Goal: Information Seeking & Learning: Learn about a topic

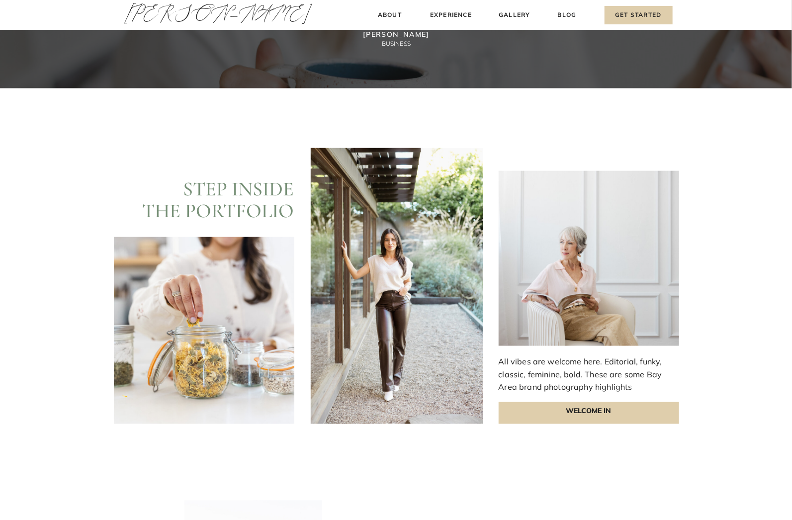
scroll to position [2635, 0]
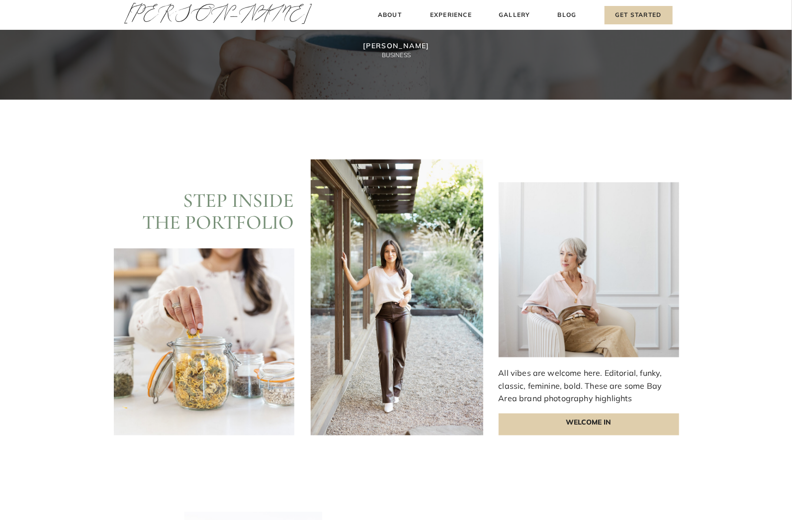
click at [259, 221] on h2 "Step Inside THE PORtFOLIO" at bounding box center [210, 210] width 167 height 43
click at [456, 258] on div at bounding box center [397, 298] width 172 height 276
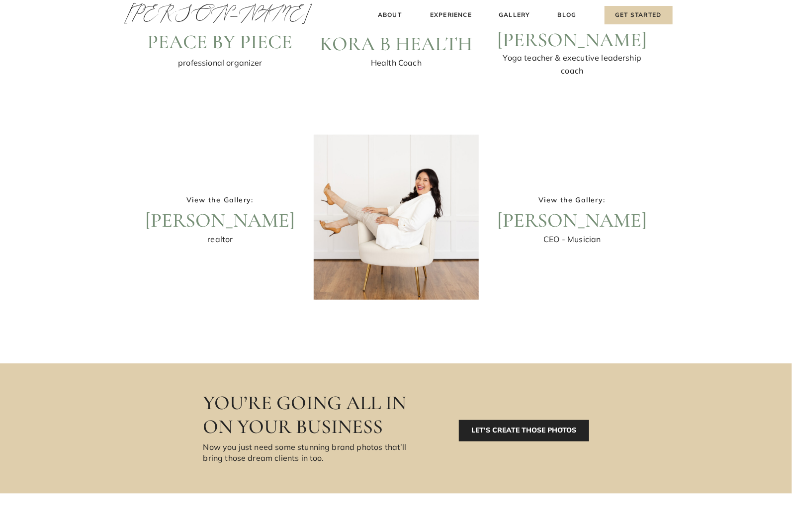
scroll to position [348, 0]
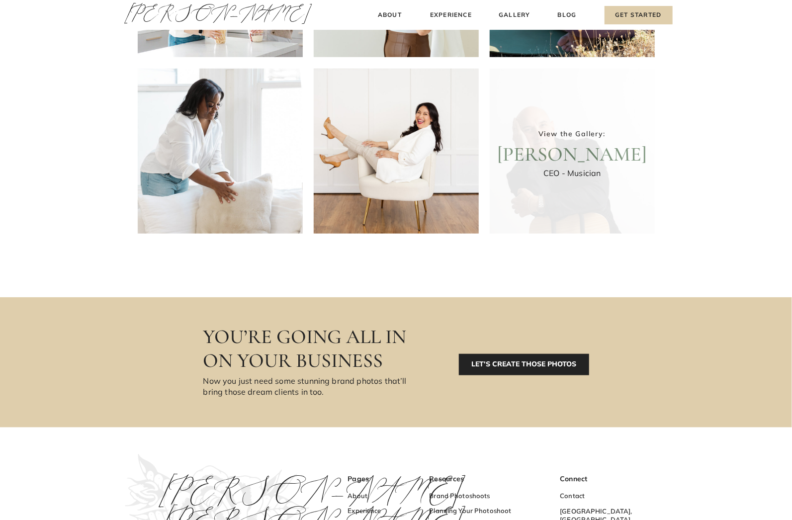
click at [601, 145] on div at bounding box center [572, 151] width 165 height 165
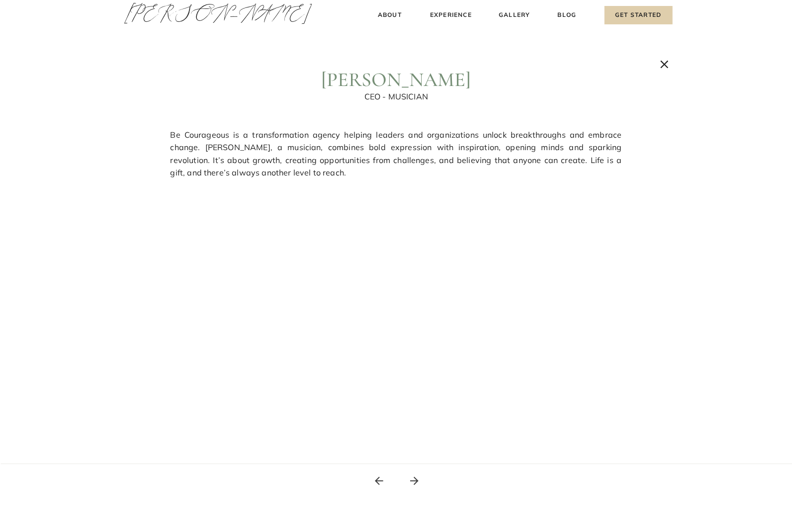
scroll to position [0, 0]
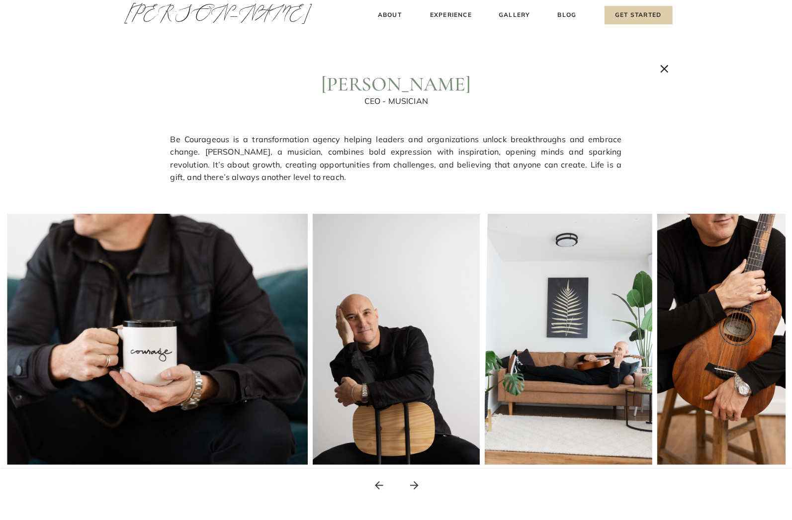
click at [226, 308] on img at bounding box center [119, 339] width 376 height 251
click at [364, 335] on img at bounding box center [397, 339] width 168 height 251
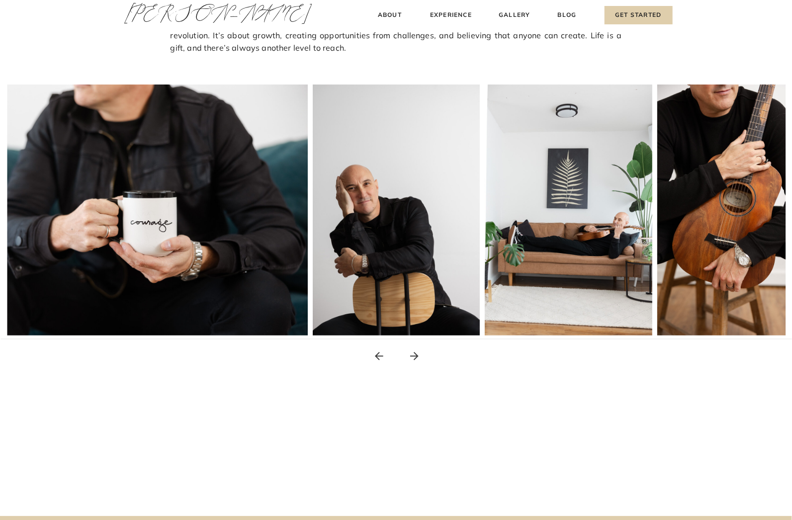
scroll to position [149, 0]
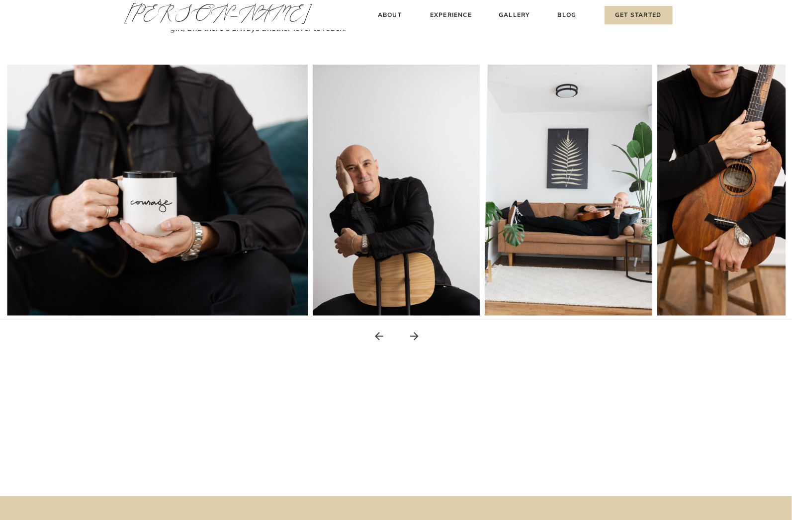
click at [619, 189] on img at bounding box center [569, 190] width 168 height 251
click at [717, 179] on img at bounding box center [741, 190] width 168 height 251
click at [472, 237] on img at bounding box center [397, 190] width 168 height 251
click at [223, 198] on img at bounding box center [119, 190] width 376 height 251
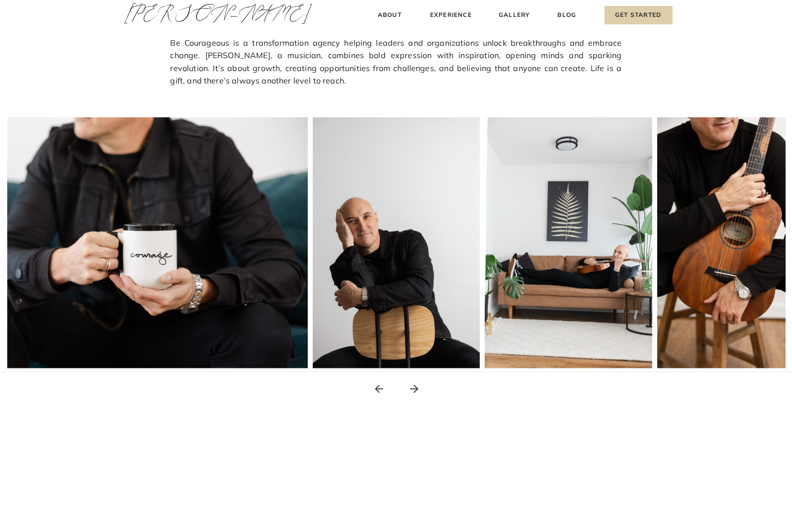
scroll to position [0, 0]
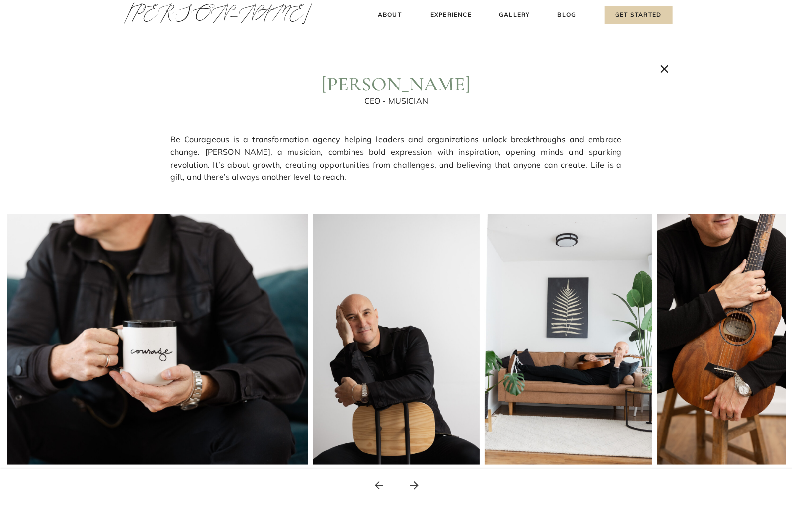
click at [419, 485] on icon at bounding box center [414, 485] width 12 height 12
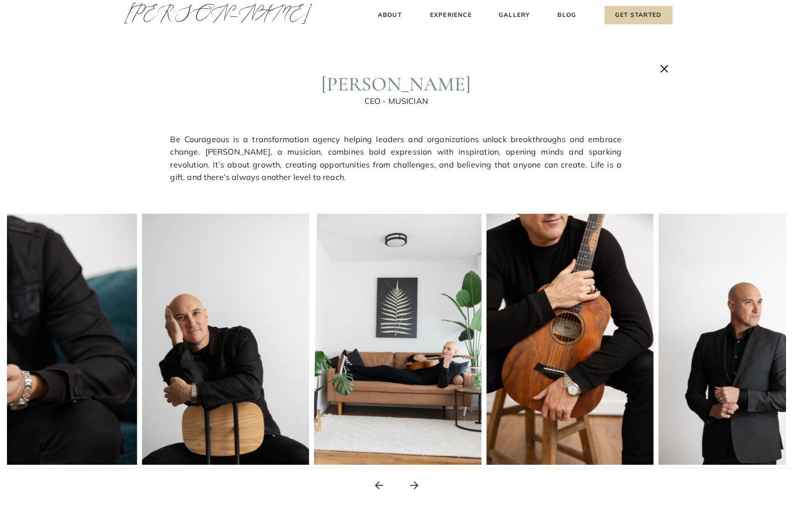
click at [419, 485] on icon at bounding box center [414, 485] width 12 height 12
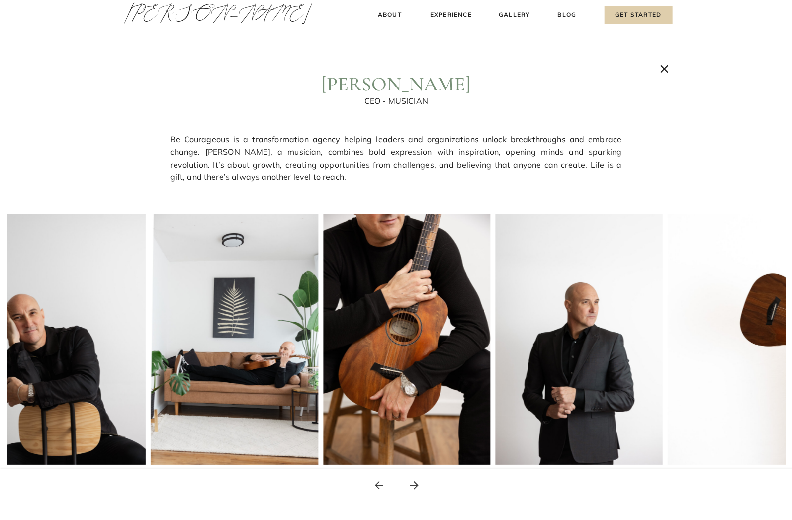
click at [419, 485] on icon at bounding box center [414, 485] width 12 height 12
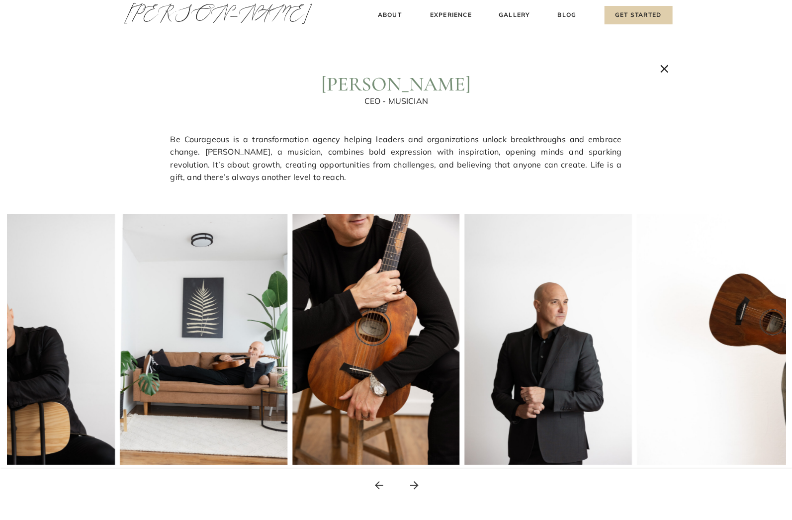
click at [419, 485] on icon at bounding box center [414, 485] width 12 height 12
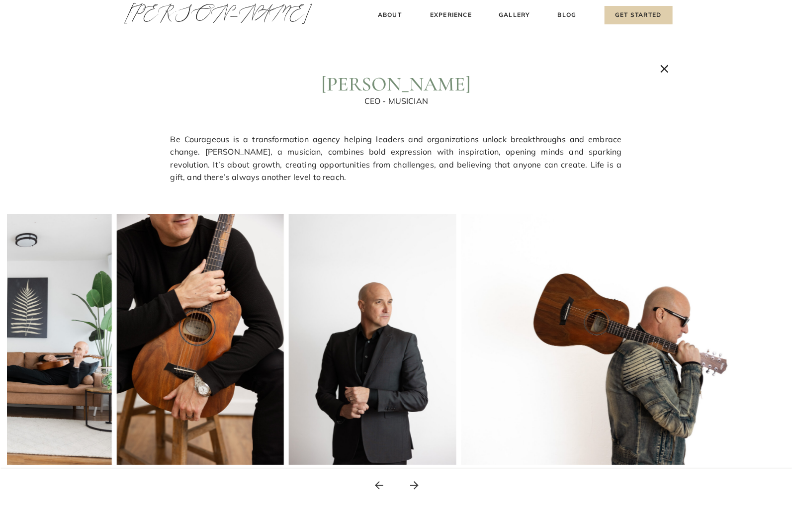
click at [419, 485] on icon at bounding box center [414, 485] width 12 height 12
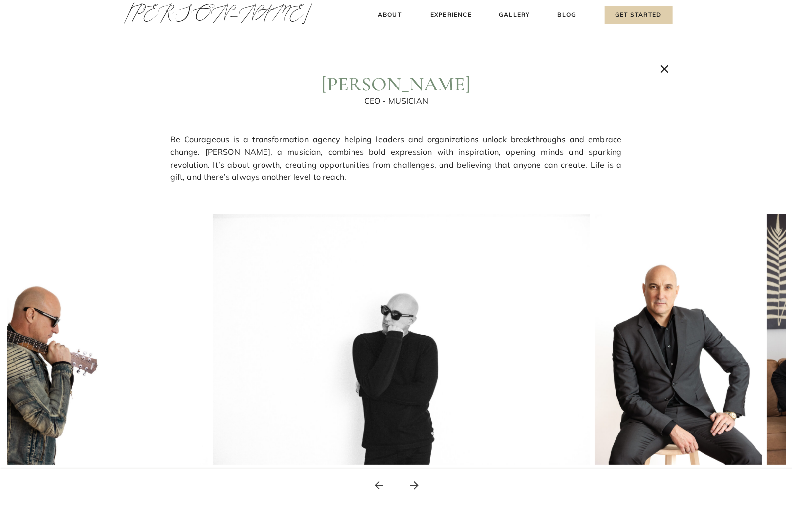
click at [419, 485] on icon at bounding box center [414, 485] width 12 height 12
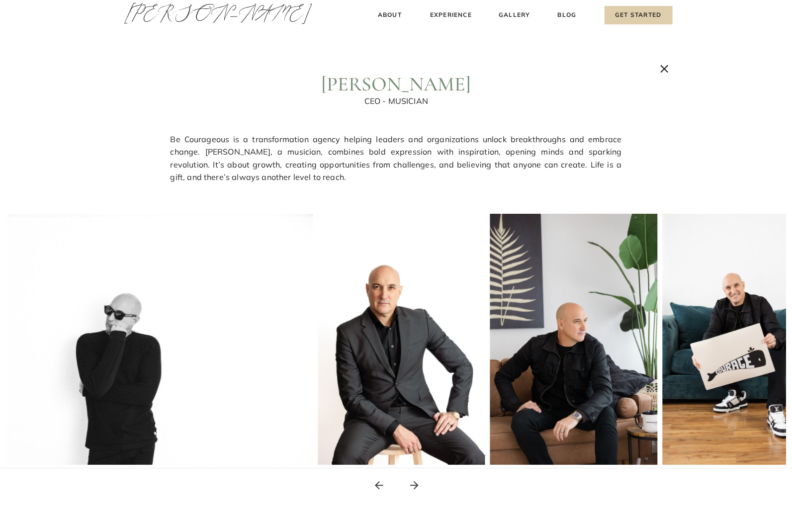
click at [419, 485] on icon at bounding box center [414, 485] width 12 height 12
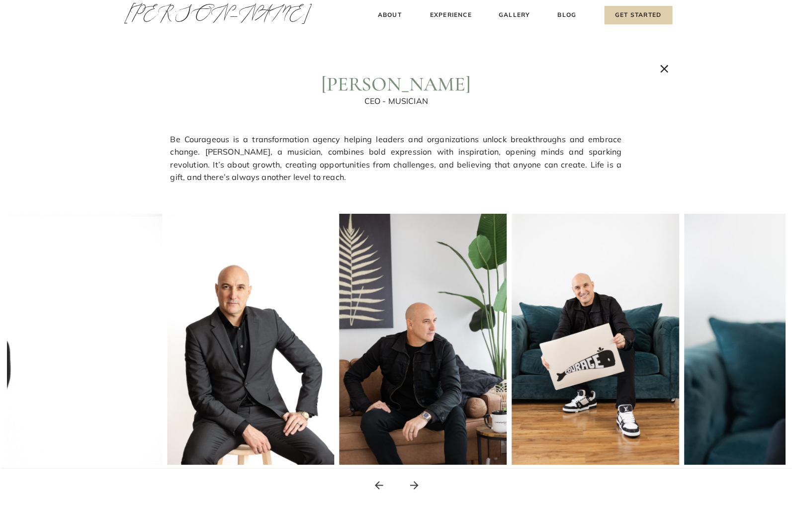
click at [419, 485] on icon at bounding box center [414, 485] width 12 height 12
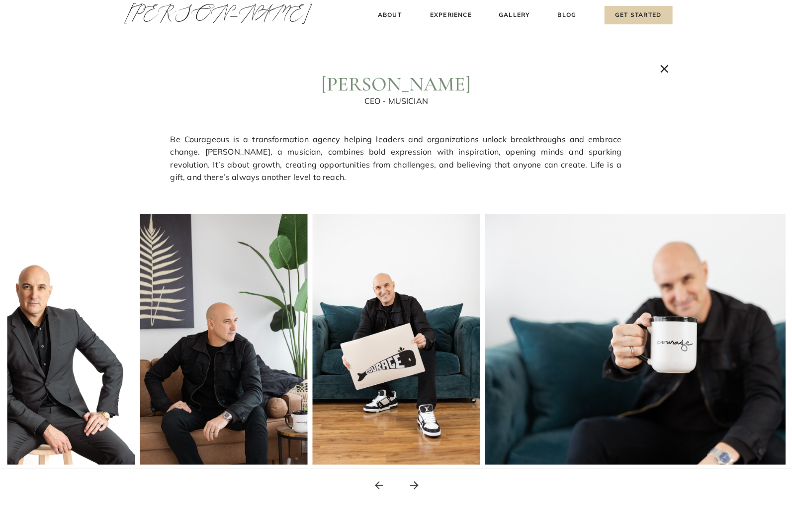
click at [659, 68] on icon at bounding box center [664, 68] width 13 height 13
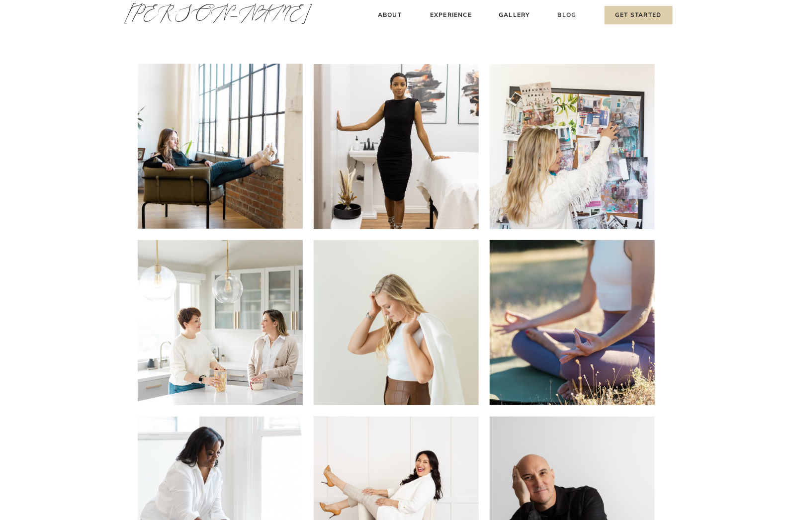
click at [574, 16] on h3 "Blog" at bounding box center [567, 15] width 23 height 10
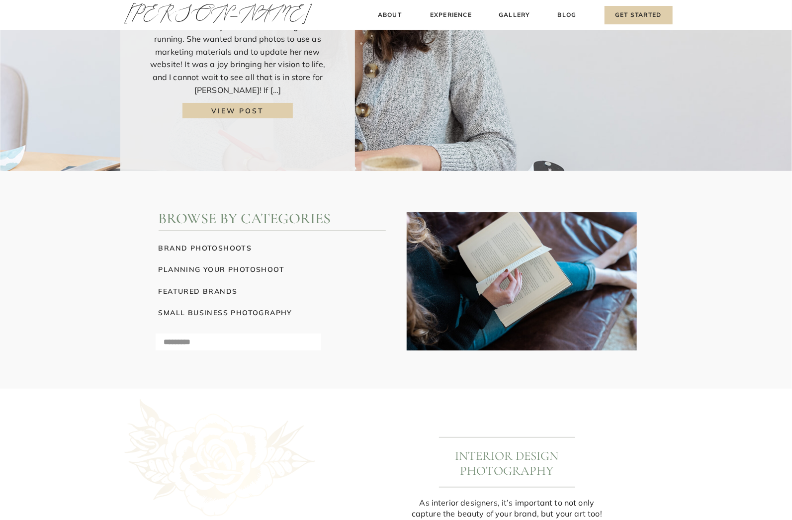
scroll to position [348, 0]
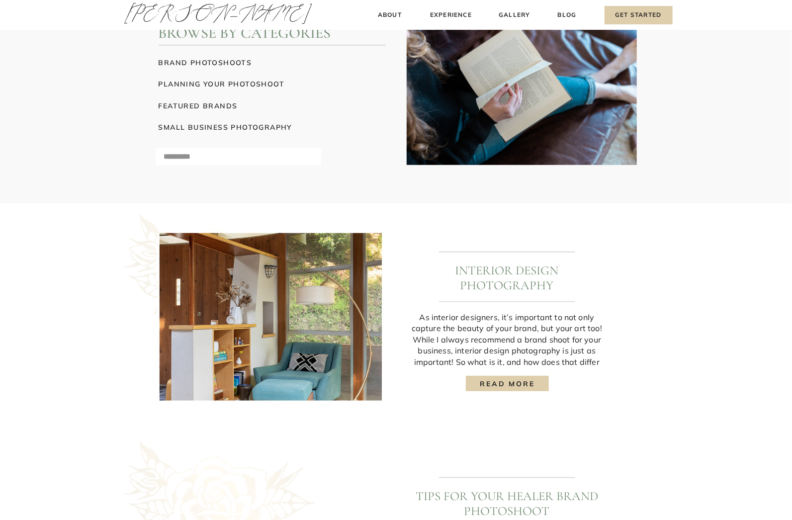
click at [208, 84] on h3 "planning your photoshoot" at bounding box center [272, 84] width 227 height 10
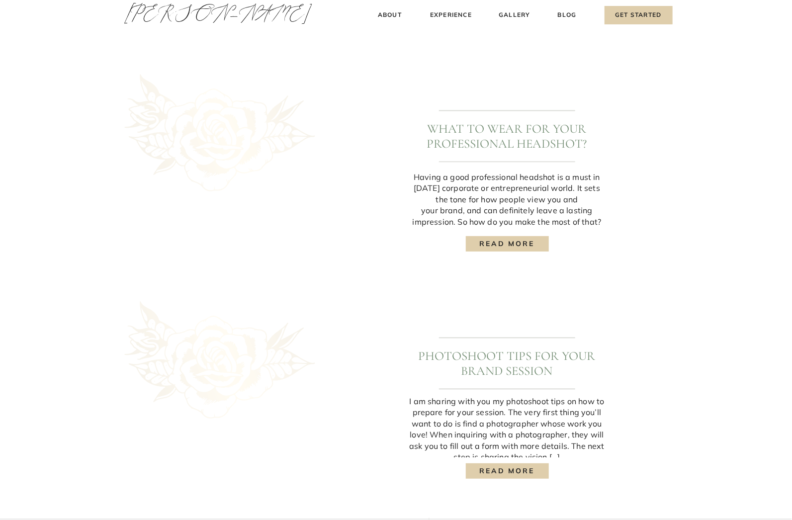
scroll to position [795, 0]
